Goal: Information Seeking & Learning: Learn about a topic

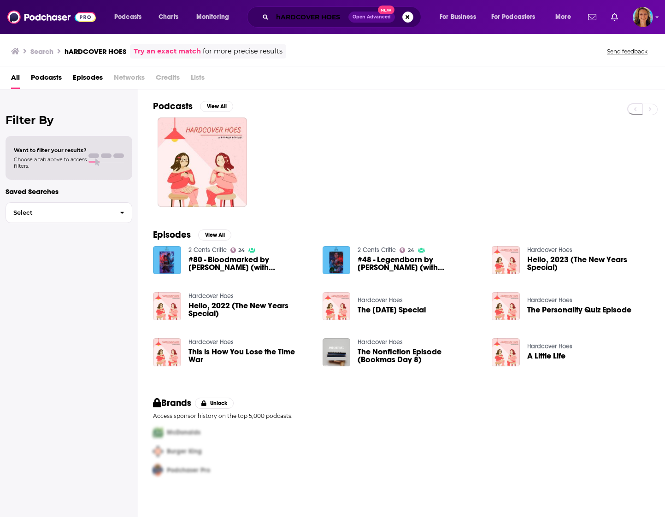
click at [333, 19] on input "hARDCOVER HOES" at bounding box center [310, 17] width 76 height 15
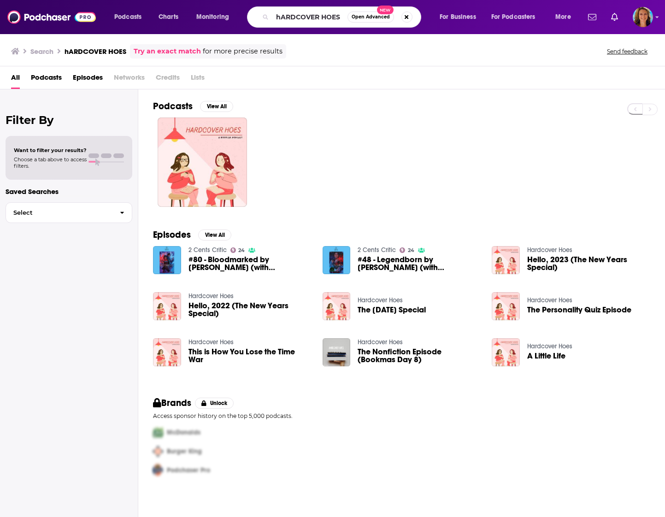
click at [348, 20] on span "Open Advanced New" at bounding box center [380, 17] width 65 height 11
drag, startPoint x: 342, startPoint y: 15, endPoint x: 229, endPoint y: 24, distance: 112.9
click at [229, 24] on div "Podcasts Charts Monitoring hARDCOVER HOES Open Advanced New For Business For Po…" at bounding box center [344, 16] width 472 height 21
type input "[PERSON_NAME]"
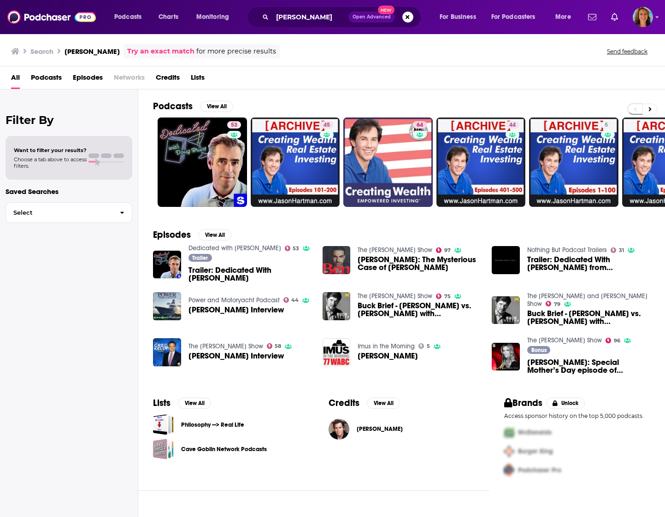
click at [243, 271] on span "Trailer: Dedicated With [PERSON_NAME]" at bounding box center [250, 274] width 123 height 16
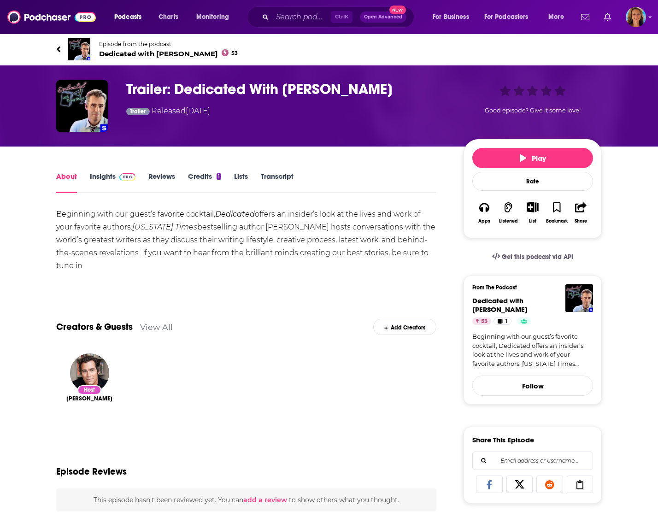
click at [101, 174] on link "Insights" at bounding box center [113, 182] width 46 height 21
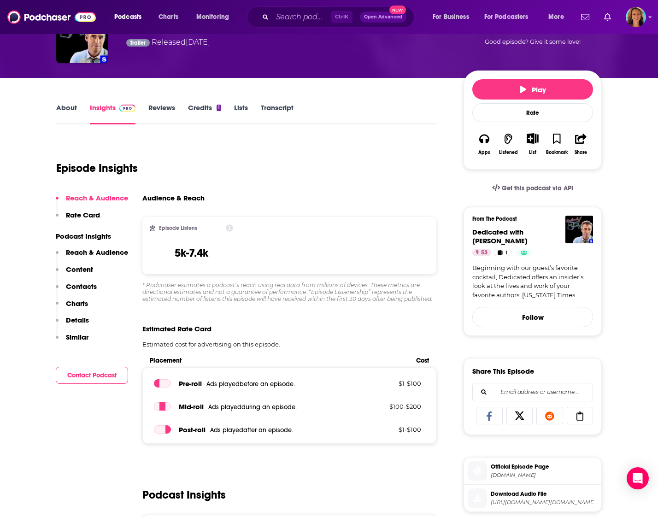
scroll to position [46, 0]
